Goal: Information Seeking & Learning: Find specific fact

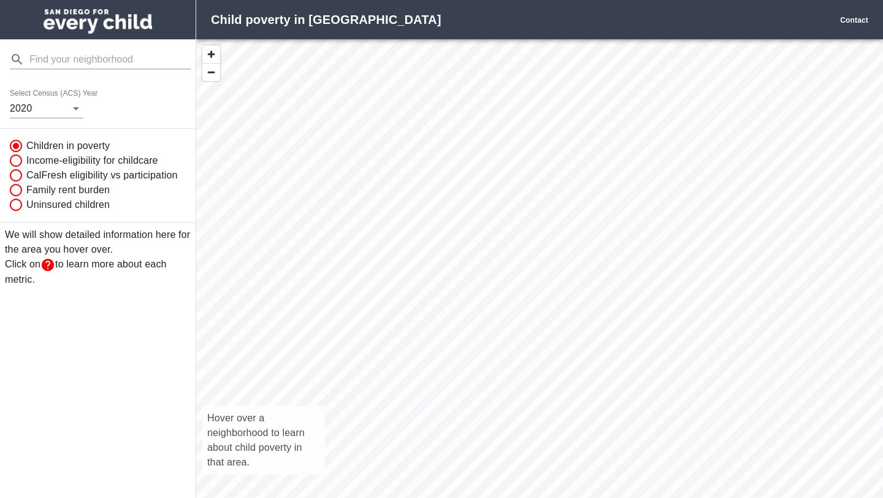
scroll to position [486, 687]
click at [50, 58] on input "mailbox folders" at bounding box center [109, 60] width 161 height 20
click at [65, 102] on body "Child poverty in [GEOGRAPHIC_DATA] Contact 91945 Select Census (ACS) Year [DATE…" at bounding box center [441, 249] width 883 height 498
click at [40, 107] on li "2020" at bounding box center [31, 109] width 42 height 22
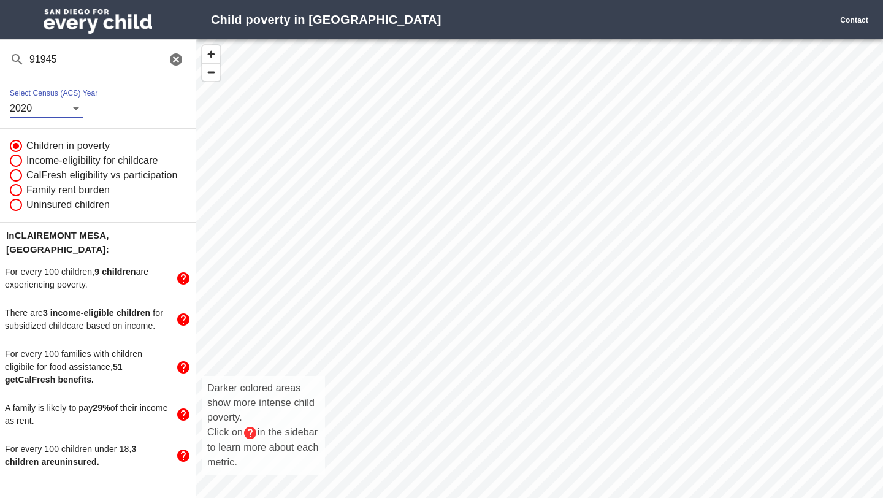
click at [478, 344] on div "Darker colored areas show more intense child poverty. Click on in the sidebar t…" at bounding box center [539, 282] width 687 height 486
click at [217, 54] on span "button" at bounding box center [211, 54] width 18 height 18
click at [431, 410] on div "Darker colored areas show more intense child poverty. Click on in the sidebar t…" at bounding box center [539, 282] width 687 height 486
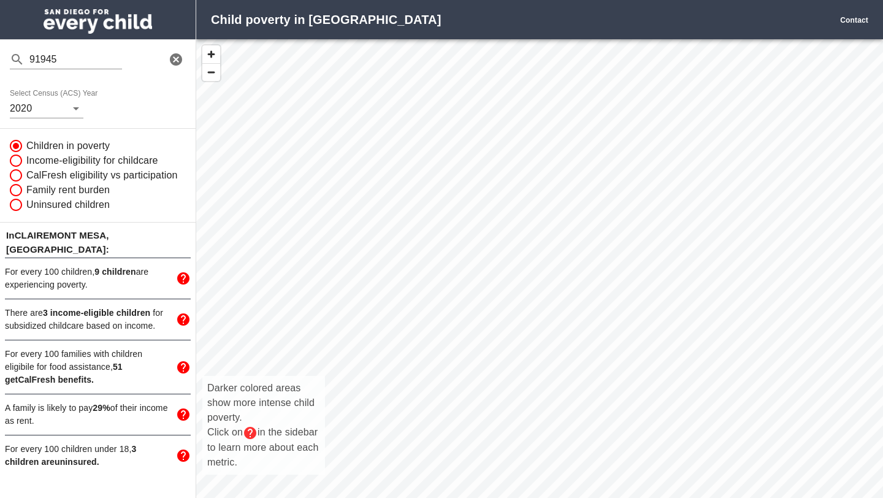
click at [431, 410] on div "Darker colored areas show more intense child poverty. Click on in the sidebar t…" at bounding box center [539, 282] width 687 height 486
click at [425, 412] on div "Darker colored areas show more intense child poverty. Click on in the sidebar t…" at bounding box center [539, 282] width 687 height 486
click at [412, 399] on div "Darker colored areas show more intense child poverty. Click on in the sidebar t…" at bounding box center [539, 282] width 687 height 486
click at [109, 58] on input "91945" at bounding box center [75, 60] width 93 height 20
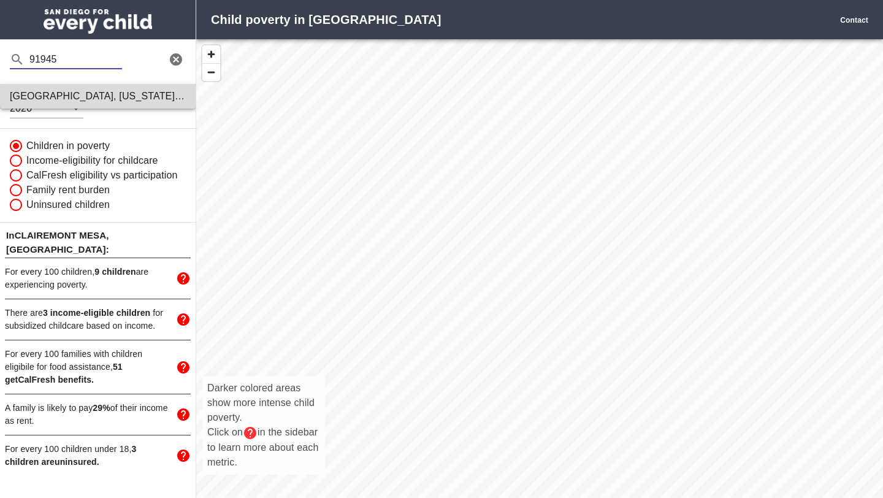
click at [100, 94] on strong "[GEOGRAPHIC_DATA], [US_STATE]" at bounding box center [97, 96] width 175 height 10
type input "[GEOGRAPHIC_DATA][US_STATE], [GEOGRAPHIC_DATA]"
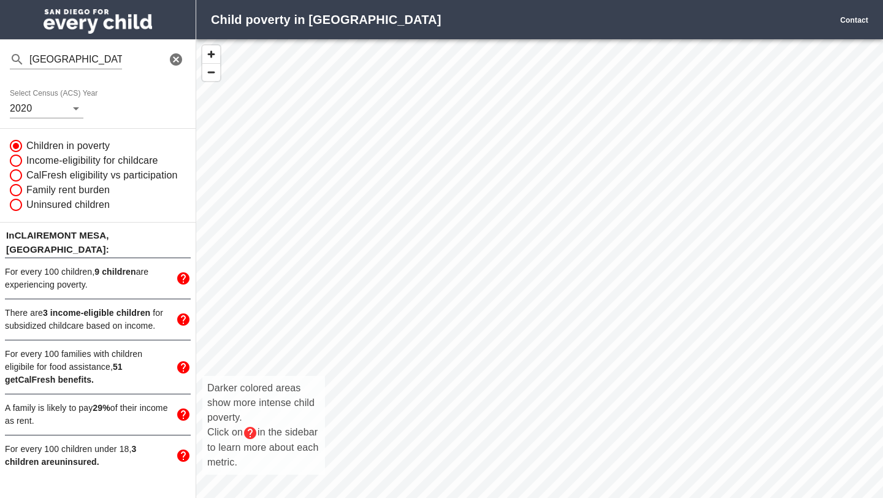
click at [515, 279] on div "Darker colored areas show more intense child poverty. Click on in the sidebar t…" at bounding box center [539, 282] width 687 height 486
click at [57, 109] on body "Child poverty in [GEOGRAPHIC_DATA] Contact [GEOGRAPHIC_DATA][US_STATE], [GEOGRA…" at bounding box center [441, 249] width 883 height 498
click at [36, 108] on li "2020" at bounding box center [31, 109] width 42 height 22
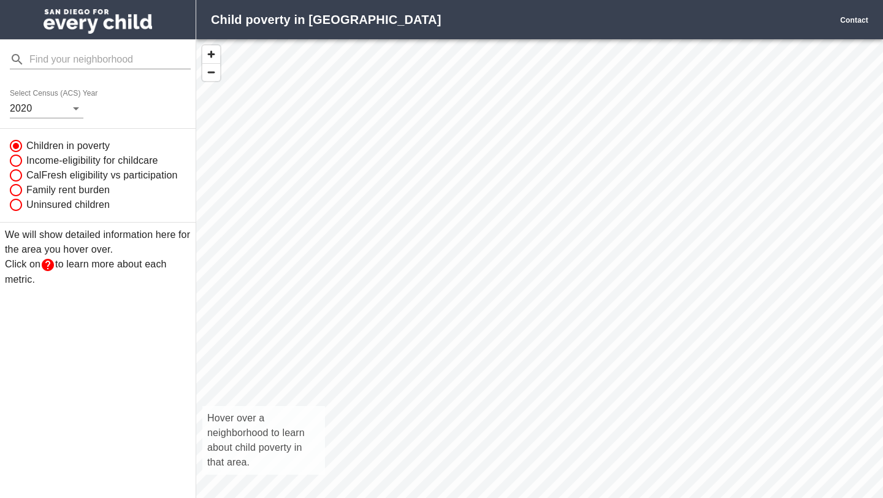
scroll to position [486, 687]
click at [50, 54] on input "mailbox folders" at bounding box center [109, 60] width 161 height 20
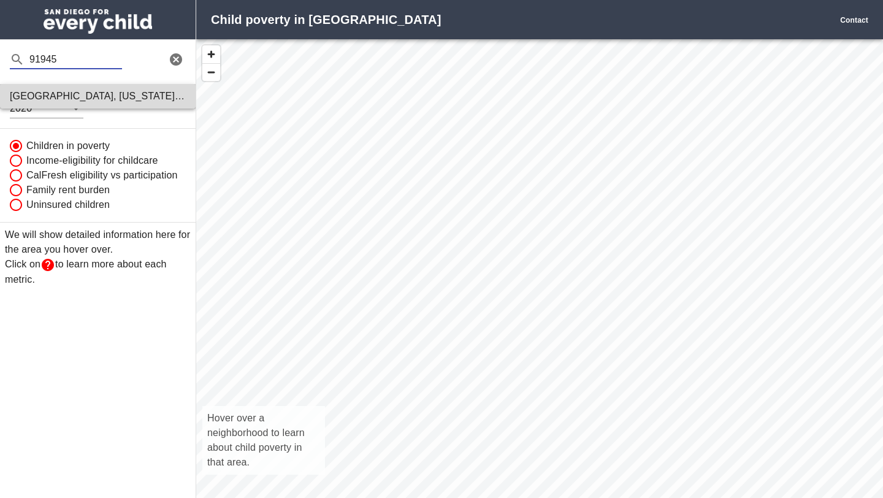
click at [58, 98] on strong "[GEOGRAPHIC_DATA], [US_STATE]" at bounding box center [97, 96] width 175 height 10
type input "[GEOGRAPHIC_DATA][US_STATE], [GEOGRAPHIC_DATA]"
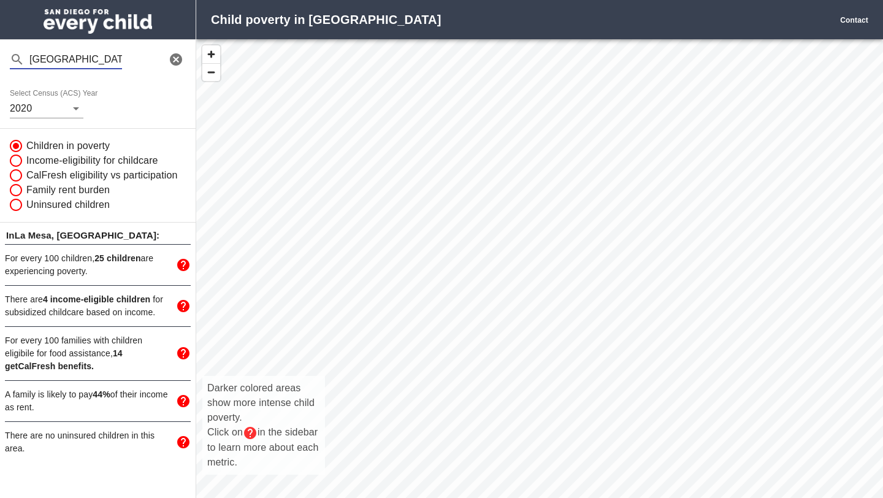
click at [82, 62] on input "[GEOGRAPHIC_DATA][US_STATE], [GEOGRAPHIC_DATA]" at bounding box center [75, 60] width 93 height 20
click at [179, 61] on icon "Clear Search Input" at bounding box center [176, 59] width 12 height 12
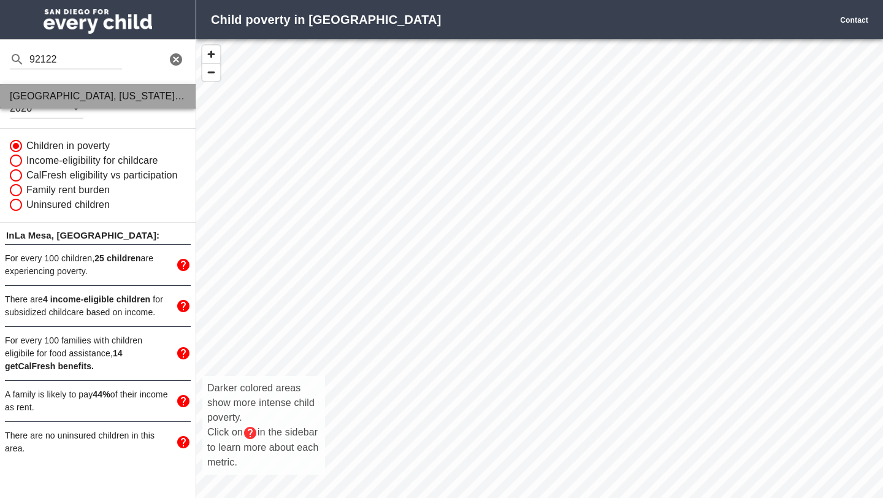
click at [87, 99] on strong "San Diego, California" at bounding box center [97, 96] width 175 height 10
type input "San Diego, California 92122, United States"
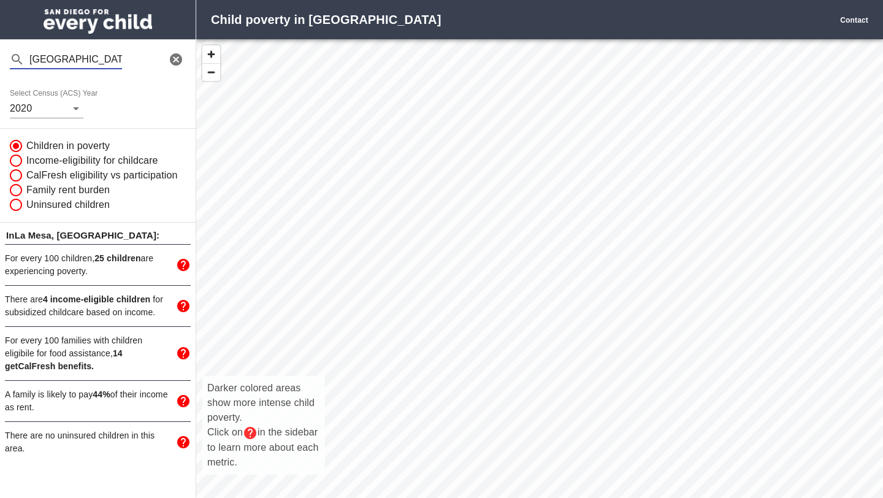
click at [55, 120] on div "Select Census (ACS) Year 2020" at bounding box center [98, 103] width 196 height 49
click at [55, 118] on div "Select Census (ACS) Year 2020" at bounding box center [98, 103] width 196 height 49
click at [55, 107] on body "Child poverty in San Diego Contact San Diego, California 92122, United States S…" at bounding box center [441, 249] width 883 height 498
click at [39, 110] on li "2020" at bounding box center [31, 109] width 42 height 22
click at [352, 230] on div "Darker colored areas show more intense child poverty. Click on in the sidebar t…" at bounding box center [539, 282] width 687 height 486
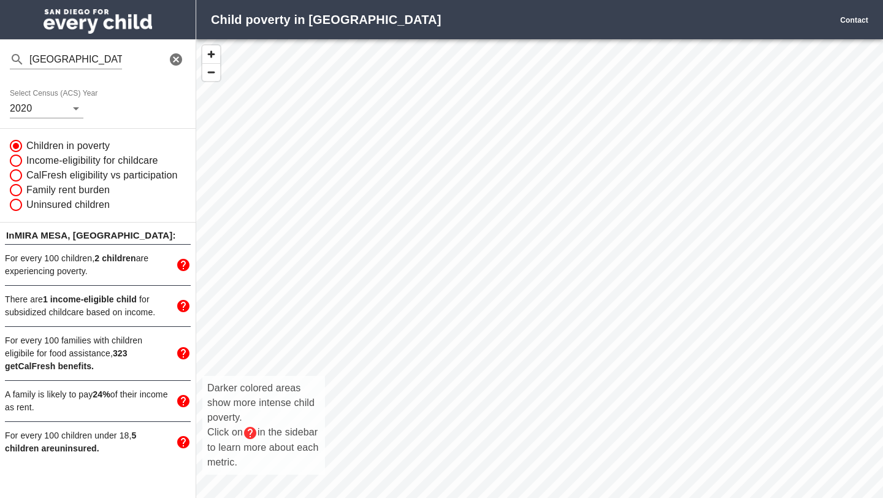
click at [510, 264] on div "Darker colored areas show more intense child poverty. Click on in the sidebar t…" at bounding box center [539, 282] width 687 height 486
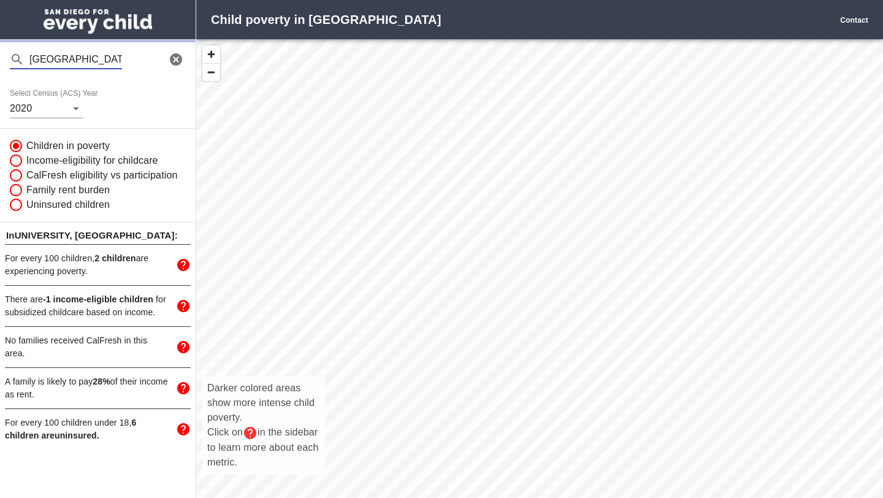
click at [102, 58] on input "San Diego, California 92122, United States" at bounding box center [75, 60] width 93 height 20
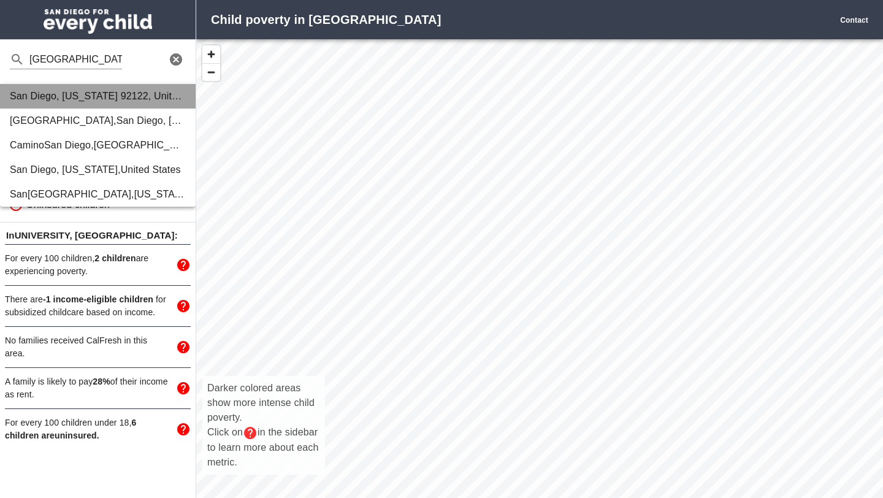
click at [102, 94] on span "California" at bounding box center [90, 96] width 56 height 10
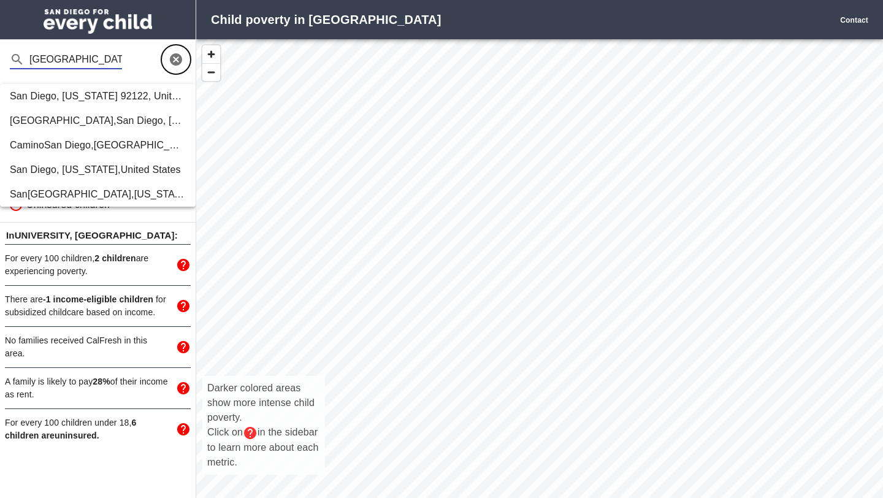
click at [174, 63] on icon "Clear Search Input" at bounding box center [176, 59] width 12 height 12
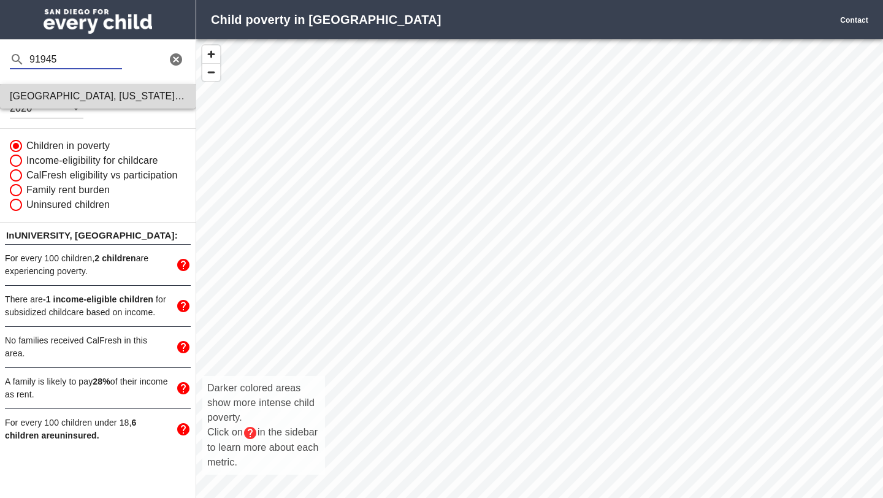
click at [117, 93] on strong "[GEOGRAPHIC_DATA], [US_STATE]" at bounding box center [97, 96] width 175 height 10
type input "[GEOGRAPHIC_DATA][US_STATE], [GEOGRAPHIC_DATA]"
